Goal: Task Accomplishment & Management: Use online tool/utility

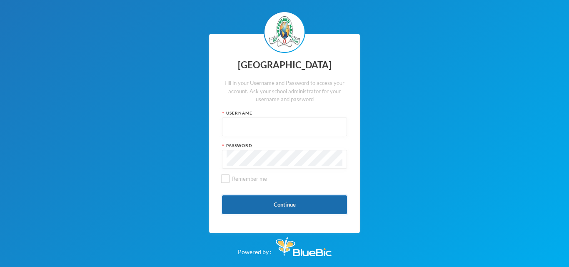
type input "glh23es30"
click at [235, 201] on button "Continue" at bounding box center [284, 205] width 125 height 19
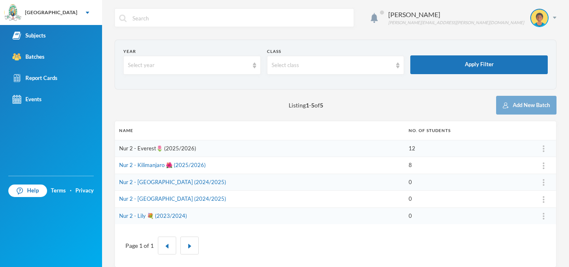
click at [149, 149] on link "Nur 2 - Everest🌷 (2025/2026)" at bounding box center [157, 148] width 77 height 7
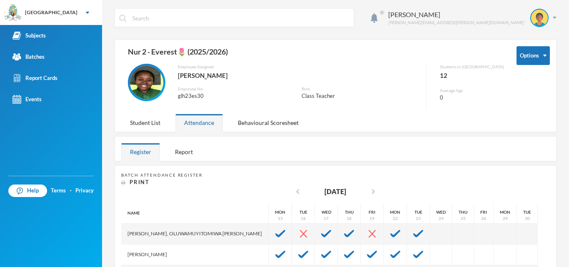
scroll to position [163, 0]
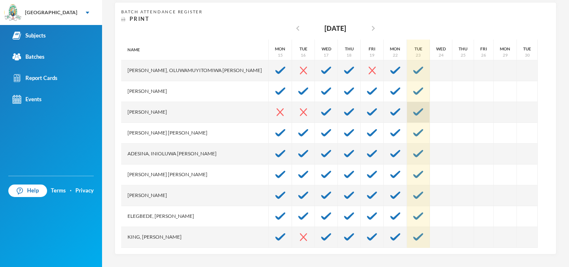
click at [414, 109] on img at bounding box center [419, 112] width 10 height 8
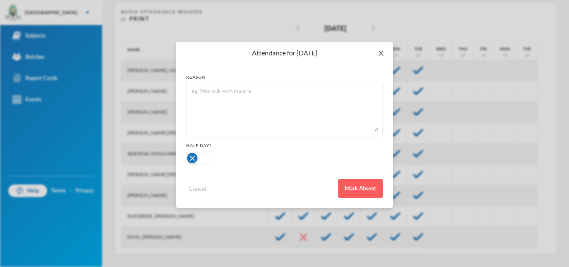
click at [381, 54] on icon "icon: close" at bounding box center [381, 53] width 5 height 5
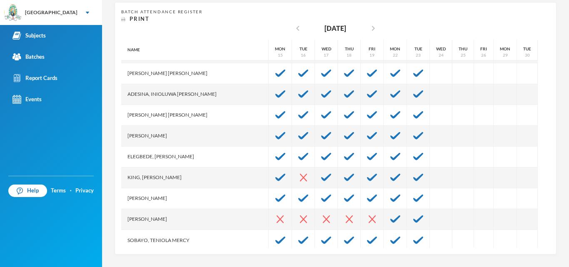
scroll to position [63, 0]
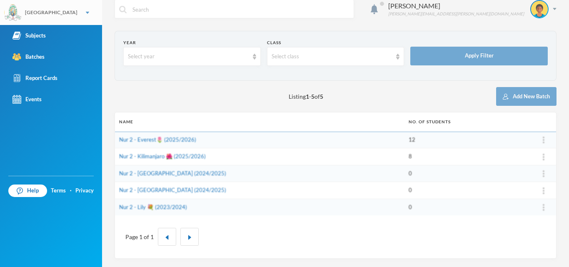
scroll to position [9, 0]
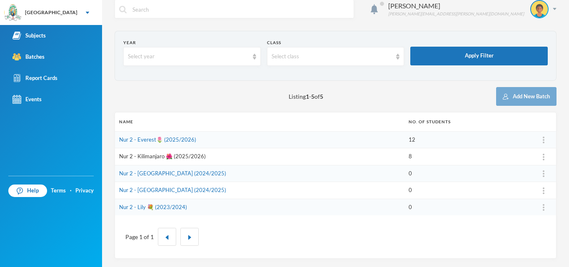
click at [144, 156] on link "Nur 2 - Kilimanjaro 🌺 (2025/2026)" at bounding box center [162, 156] width 87 height 7
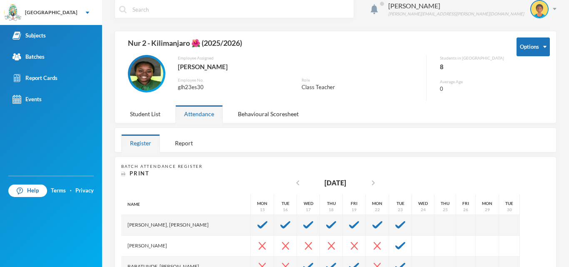
scroll to position [163, 0]
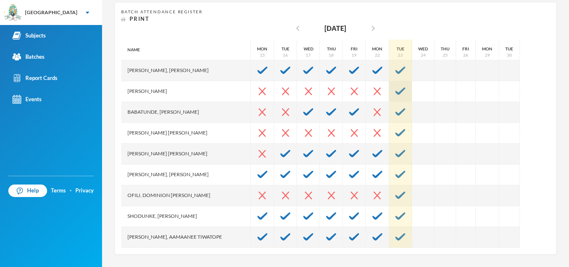
click at [396, 90] on img at bounding box center [401, 92] width 10 height 8
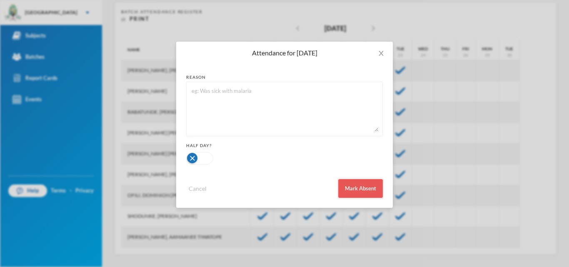
click at [371, 187] on button "Mark Absent" at bounding box center [361, 188] width 45 height 19
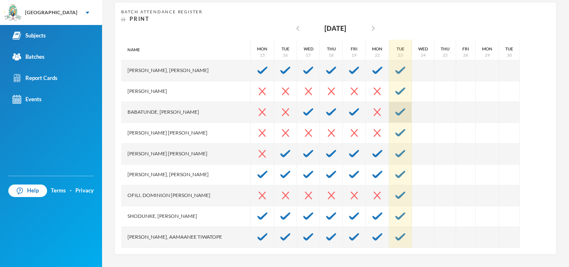
click at [396, 112] on img at bounding box center [401, 112] width 10 height 8
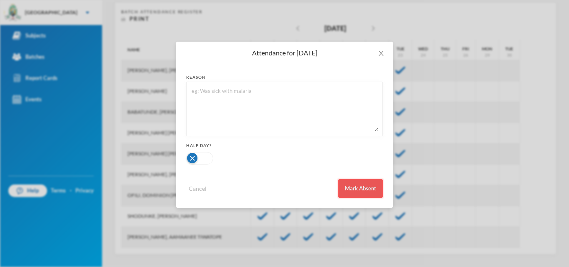
click at [364, 183] on button "Mark Absent" at bounding box center [361, 188] width 45 height 19
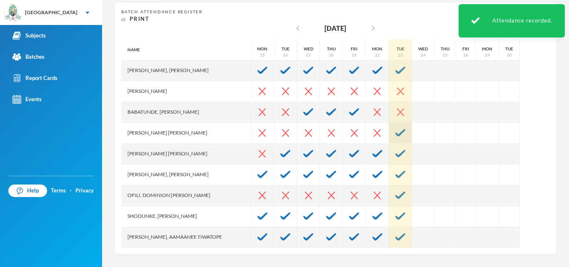
click at [396, 134] on img at bounding box center [401, 133] width 10 height 8
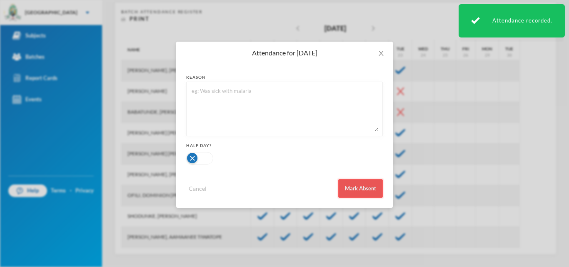
click at [348, 183] on button "Mark Absent" at bounding box center [361, 188] width 45 height 19
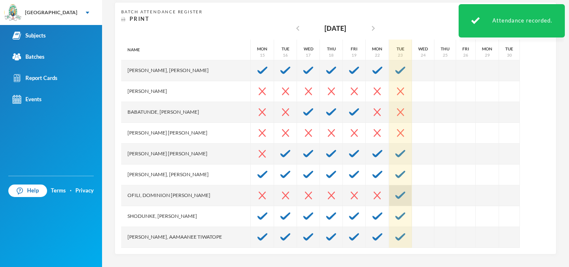
click at [396, 193] on img at bounding box center [401, 196] width 10 height 8
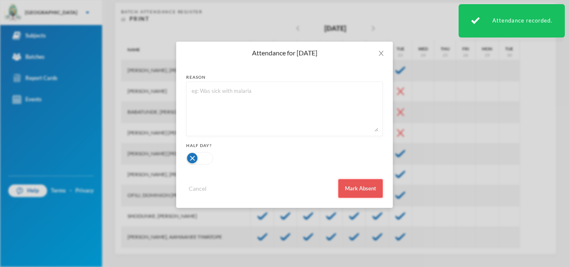
click at [369, 191] on button "Mark Absent" at bounding box center [361, 188] width 45 height 19
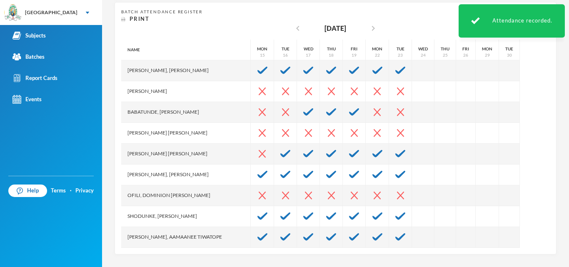
scroll to position [21, 0]
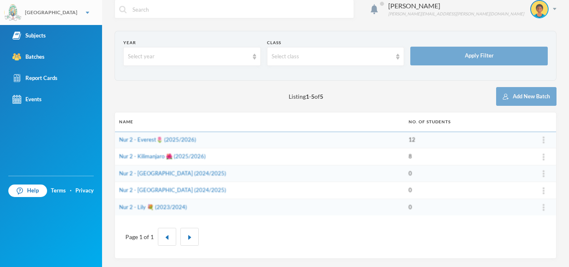
scroll to position [9, 0]
